Goal: Information Seeking & Learning: Learn about a topic

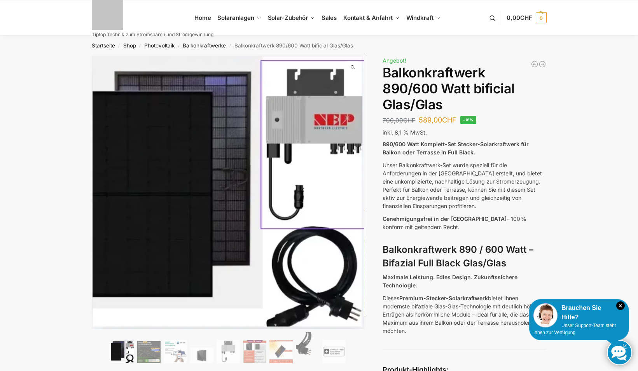
click at [418, 124] on p "700,00 CHF Ursprünglicher Preis war: 700,00 CHF 589,00 CHF Aktueller Preis ist:…" at bounding box center [420, 120] width 74 height 10
drag, startPoint x: 418, startPoint y: 124, endPoint x: 625, endPoint y: 149, distance: 208.8
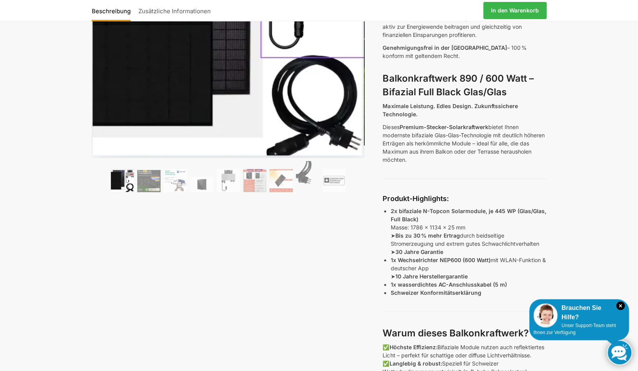
scroll to position [156, 0]
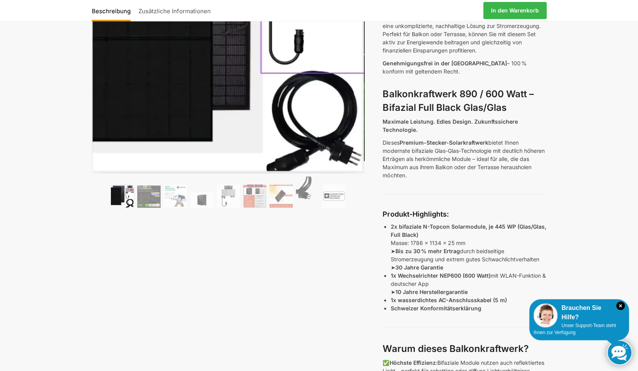
drag, startPoint x: 401, startPoint y: 275, endPoint x: 487, endPoint y: 280, distance: 86.1
click at [487, 280] on p "1x Wechselrichter NEP600 (600 Watt) mit WLAN-Funktion & deutscher App ➤ 10 Jahr…" at bounding box center [468, 283] width 156 height 24
drag, startPoint x: 487, startPoint y: 280, endPoint x: 468, endPoint y: 285, distance: 19.8
click at [468, 285] on p "1x Wechselrichter NEP600 (600 Watt) mit WLAN-Funktion & deutscher App ➤ 10 Jahr…" at bounding box center [468, 283] width 156 height 24
drag, startPoint x: 485, startPoint y: 226, endPoint x: 506, endPoint y: 226, distance: 21.0
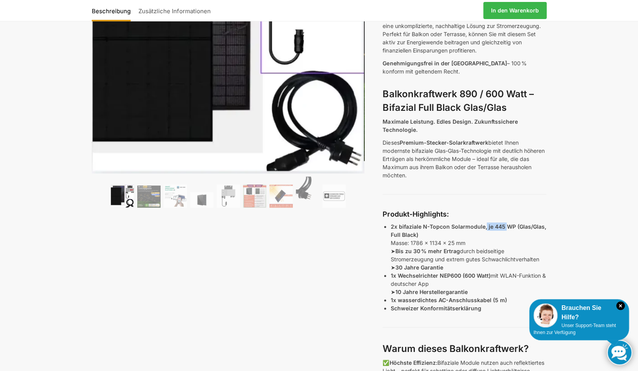
click at [506, 226] on strong "2x bifaziale N-Topcon Solarmodule, je 445 WP (Glas/Glas, Full Black)" at bounding box center [468, 230] width 156 height 15
click at [149, 191] on img at bounding box center [148, 196] width 23 height 22
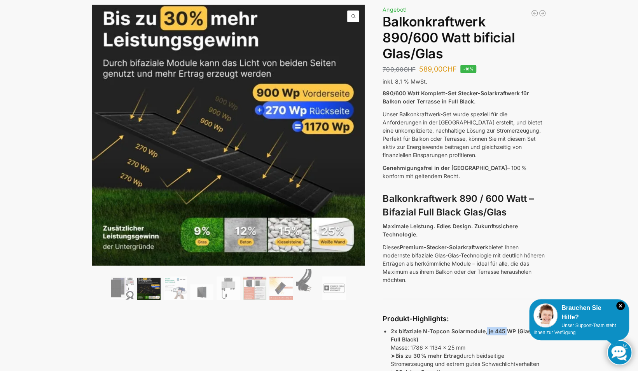
scroll to position [39, 0]
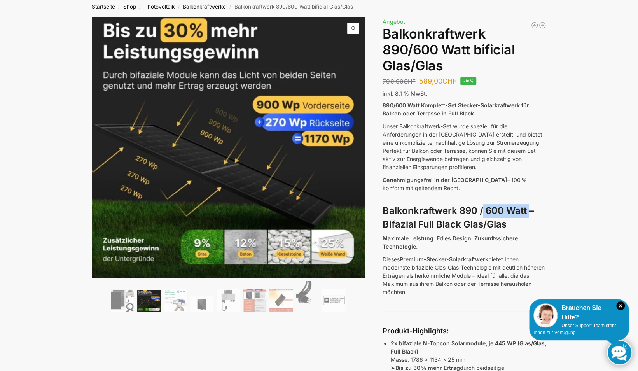
drag, startPoint x: 483, startPoint y: 212, endPoint x: 530, endPoint y: 213, distance: 47.1
click at [530, 213] on strong "Balkonkraftwerk 890 / 600 Watt – Bifazial Full Black Glas/Glas" at bounding box center [458, 217] width 151 height 25
drag, startPoint x: 530, startPoint y: 213, endPoint x: 579, endPoint y: 232, distance: 52.7
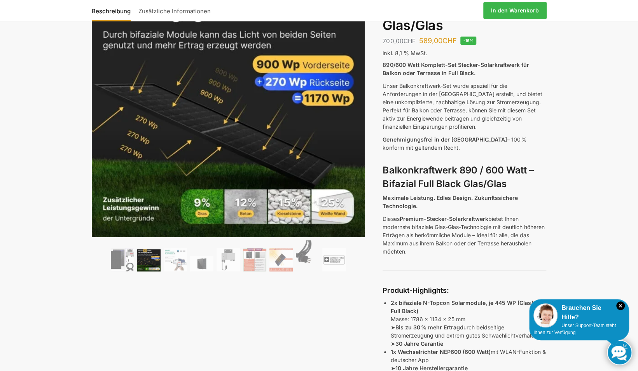
scroll to position [156, 0]
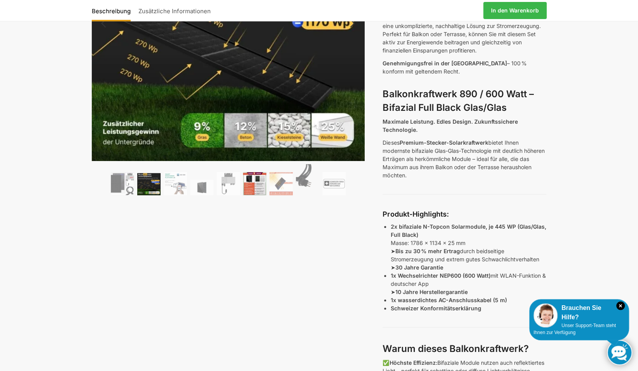
click at [249, 185] on img at bounding box center [254, 183] width 23 height 23
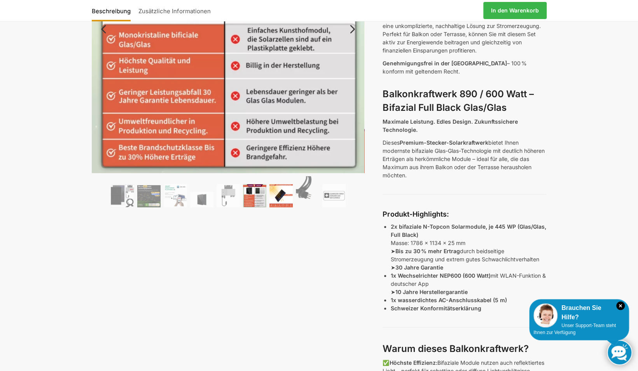
click at [280, 201] on img at bounding box center [280, 195] width 23 height 23
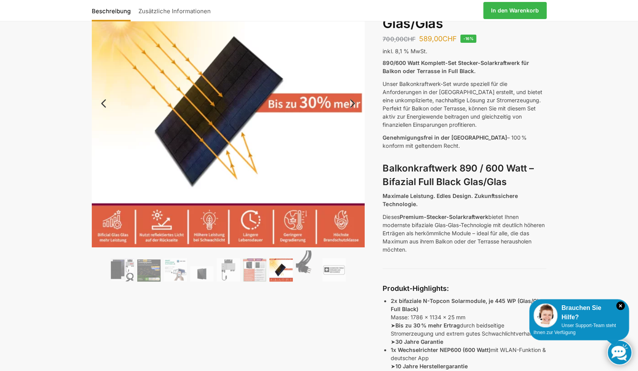
scroll to position [39, 0]
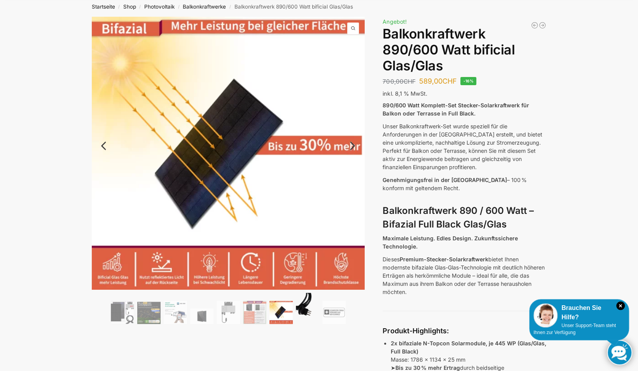
click at [303, 307] on img at bounding box center [307, 308] width 23 height 31
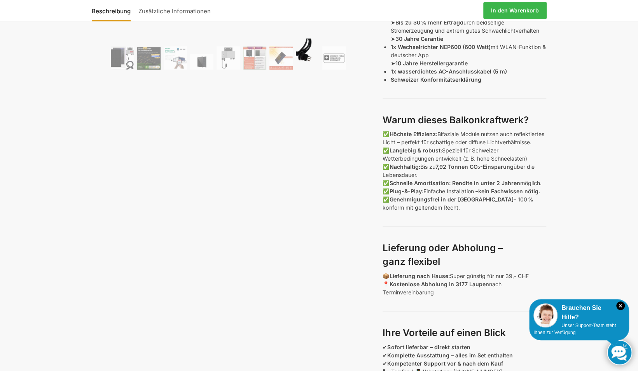
scroll to position [516, 0]
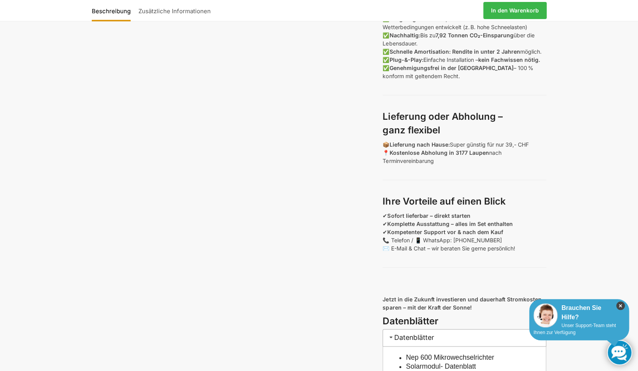
click at [619, 307] on icon "×" at bounding box center [620, 305] width 9 height 9
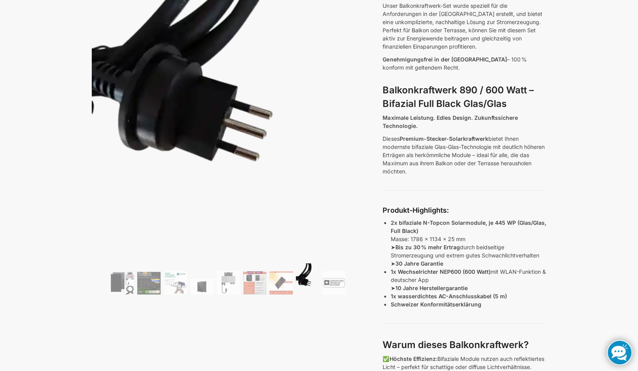
scroll to position [0, 0]
